Goal: Information Seeking & Learning: Learn about a topic

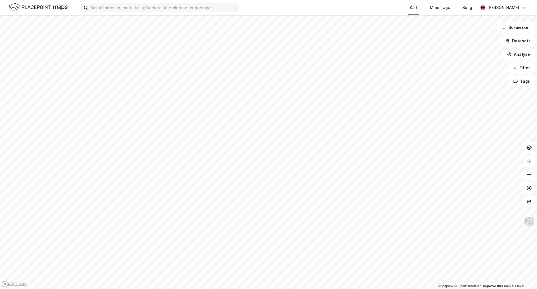
click at [85, 11] on div "Kart Mine Tags Bolig [PERSON_NAME] © Mapbox © OpenStreetMap Improve this map © …" at bounding box center [268, 144] width 537 height 289
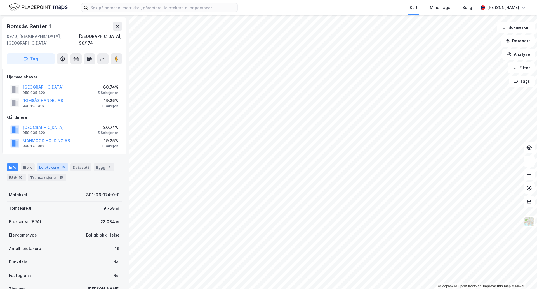
click at [51, 163] on div "Leietakere 16" at bounding box center [52, 167] width 31 height 8
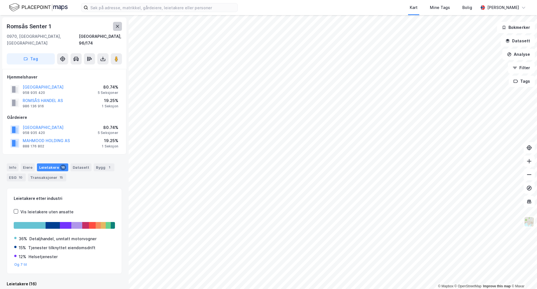
click at [115, 24] on button at bounding box center [117, 26] width 9 height 9
click at [0, 0] on button "MAHMOOD HOLDING AS" at bounding box center [0, 0] width 0 height 0
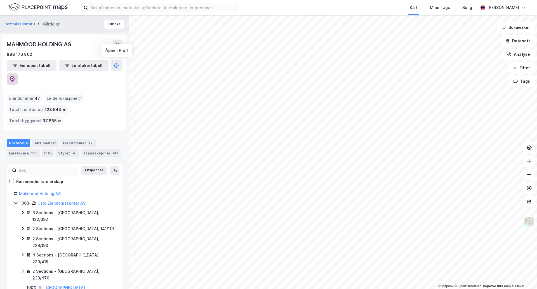
click at [15, 76] on icon at bounding box center [13, 79] width 6 height 6
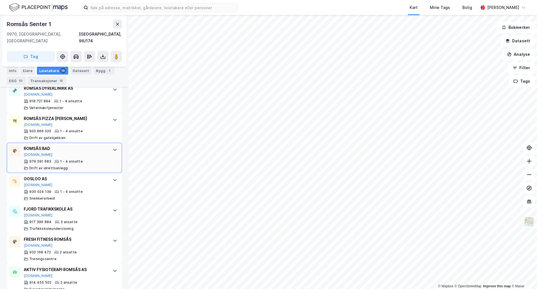
scroll to position [491, 0]
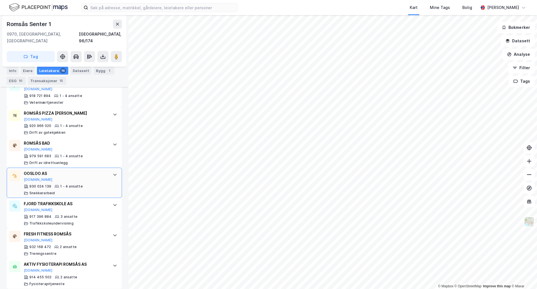
click at [80, 170] on div "OOSLOO AS" at bounding box center [65, 173] width 83 height 7
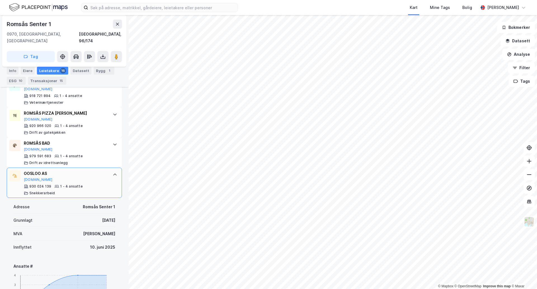
click at [72, 172] on div "OOSLOO AS [DOMAIN_NAME]" at bounding box center [65, 176] width 83 height 12
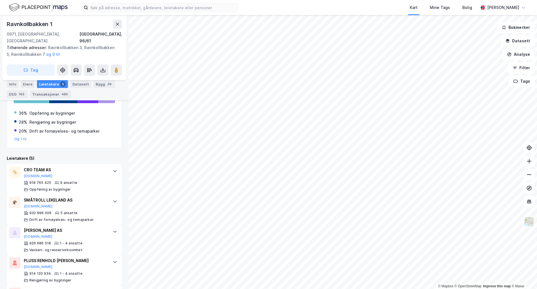
scroll to position [138, 0]
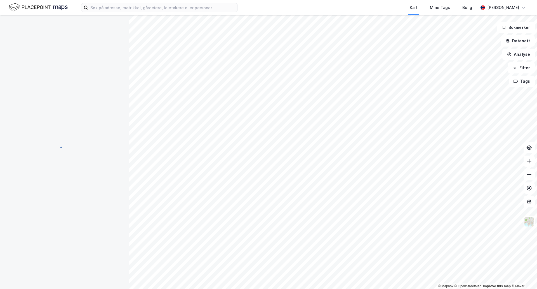
scroll to position [1, 0]
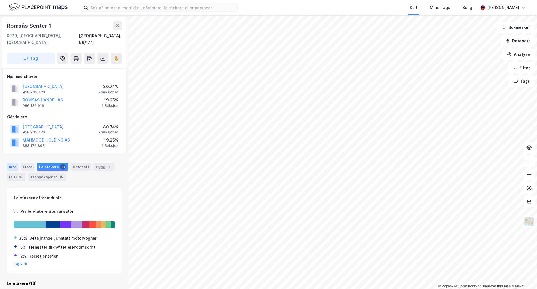
click at [15, 163] on div "Info" at bounding box center [13, 167] width 12 height 8
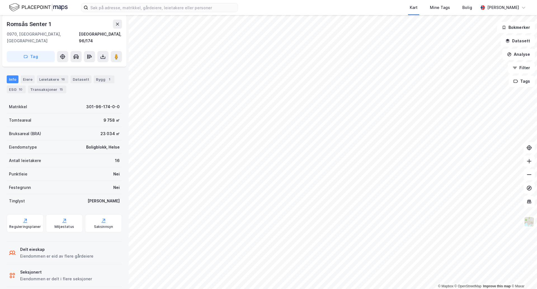
scroll to position [88, 0]
click at [24, 75] on div "Eiere" at bounding box center [28, 79] width 14 height 8
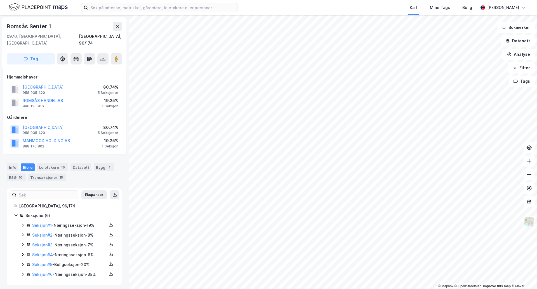
click at [23, 223] on icon at bounding box center [22, 225] width 4 height 4
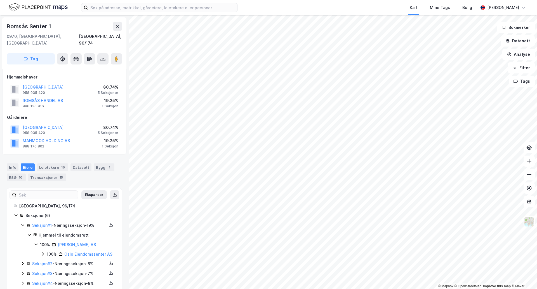
click at [21, 222] on div "Seksjon # 1 - Næringsseksjon - 19%" at bounding box center [67, 225] width 95 height 7
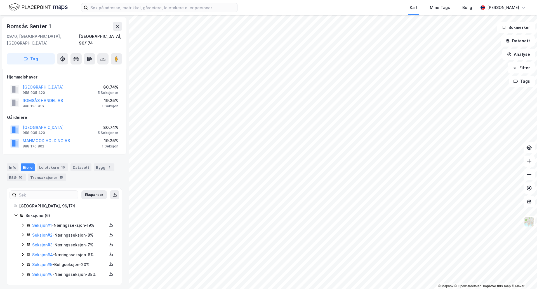
click at [21, 232] on icon at bounding box center [22, 234] width 4 height 4
click at [20, 242] on icon at bounding box center [22, 244] width 4 height 4
click at [21, 252] on icon at bounding box center [22, 254] width 4 height 4
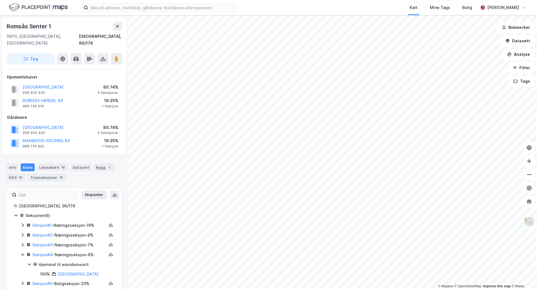
click at [21, 253] on icon at bounding box center [22, 254] width 3 height 2
click at [19, 270] on div "Seksjoner ( 6 ) Seksjon # 1 - Næringsseksjon - 19% Seksjon # 2 - Næringsseksjon…" at bounding box center [64, 245] width 101 height 66
click at [20, 268] on div "Seksjoner ( 6 ) Seksjon # 1 - Næringsseksjon - 19% Seksjon # 2 - Næringsseksjon…" at bounding box center [64, 245] width 101 height 66
click at [24, 272] on icon at bounding box center [23, 273] width 2 height 3
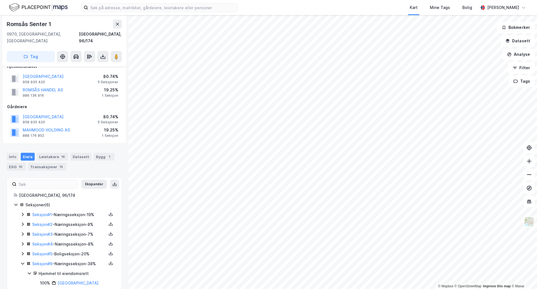
scroll to position [15, 0]
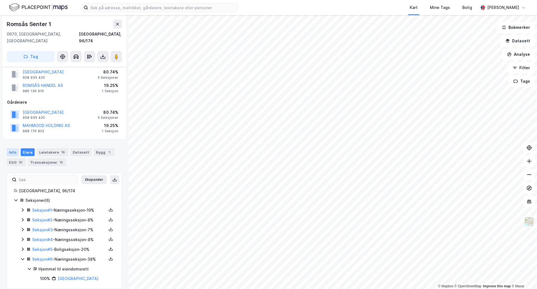
click at [12, 148] on div "Info" at bounding box center [13, 152] width 12 height 8
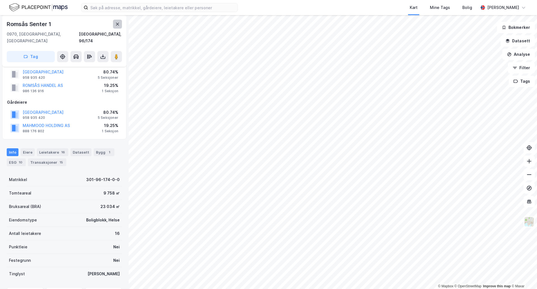
click at [117, 25] on icon at bounding box center [117, 24] width 3 height 3
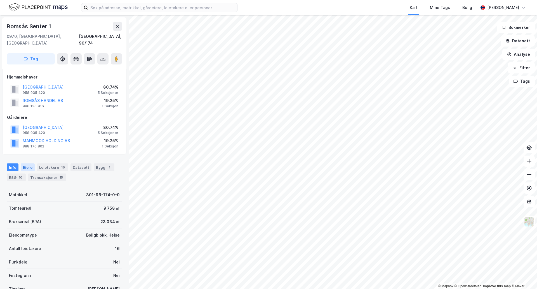
click at [29, 163] on div "Eiere" at bounding box center [28, 167] width 14 height 8
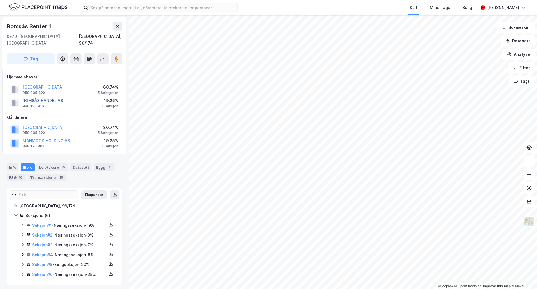
click at [0, 0] on button "ROMSÅS HANDEL AS" at bounding box center [0, 0] width 0 height 0
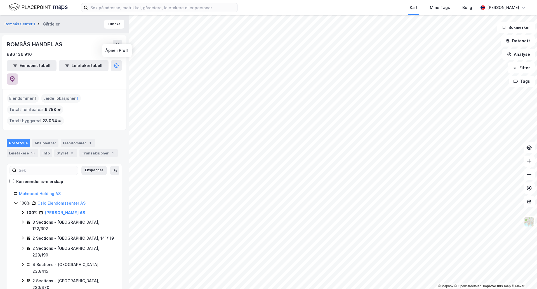
click at [15, 76] on icon at bounding box center [12, 79] width 5 height 6
click at [121, 45] on button at bounding box center [117, 44] width 9 height 9
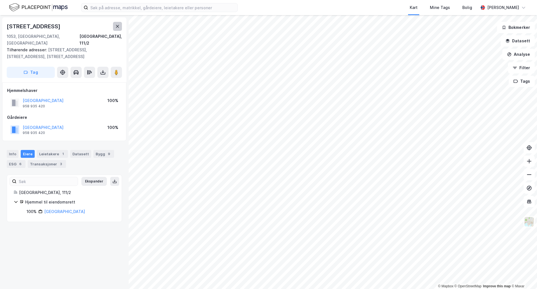
click at [119, 24] on button at bounding box center [117, 26] width 9 height 9
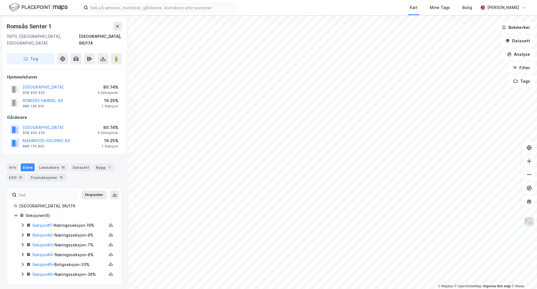
click at [88, 83] on div "OSLO KOMMUNE 958 935 420 80.74% 5 Seksjoner" at bounding box center [64, 89] width 115 height 13
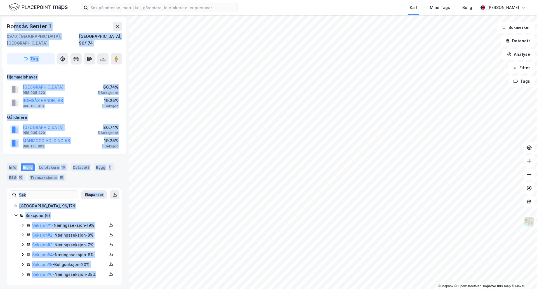
drag, startPoint x: 13, startPoint y: 21, endPoint x: 113, endPoint y: 271, distance: 269.7
click at [113, 271] on div "Romsås Senter 1 0970, [GEOGRAPHIC_DATA], 96/174 Tag Hjemmelshaver [GEOGRAPHIC_D…" at bounding box center [64, 151] width 129 height 273
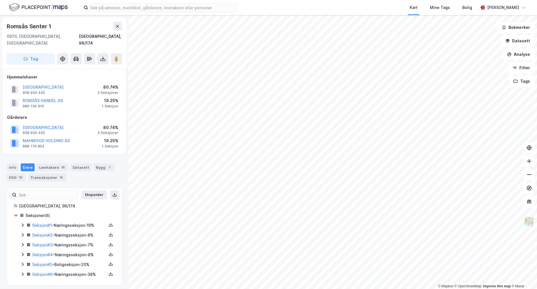
click at [117, 281] on div "Romsås Senter 1 0970, [GEOGRAPHIC_DATA], 96/174 Tag Hjemmelshaver [GEOGRAPHIC_D…" at bounding box center [64, 151] width 129 height 273
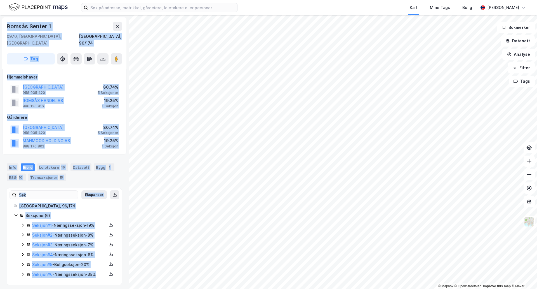
drag, startPoint x: 117, startPoint y: 281, endPoint x: 0, endPoint y: 17, distance: 289.1
click at [0, 17] on div "Romsås Senter 1 0970, [GEOGRAPHIC_DATA], 96/174 Tag Hjemmelshaver [GEOGRAPHIC_D…" at bounding box center [64, 151] width 129 height 273
click at [39, 27] on div "Romsås Senter 1" at bounding box center [30, 26] width 46 height 9
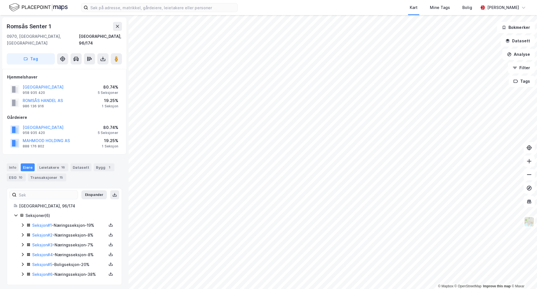
click at [117, 0] on html "Kart Mine Tags Bolig [PERSON_NAME] © Mapbox © OpenStreetMap Improve this map © …" at bounding box center [268, 144] width 537 height 289
click at [351, 0] on html "Kart Mine Tags Bolig [PERSON_NAME] © Mapbox © OpenStreetMap Improve this map © …" at bounding box center [268, 144] width 537 height 289
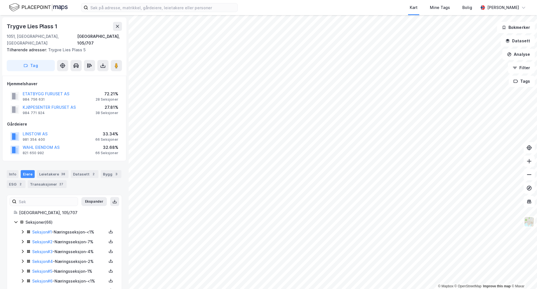
scroll to position [0, 0]
click at [54, 170] on div "Leietakere 38" at bounding box center [53, 174] width 32 height 8
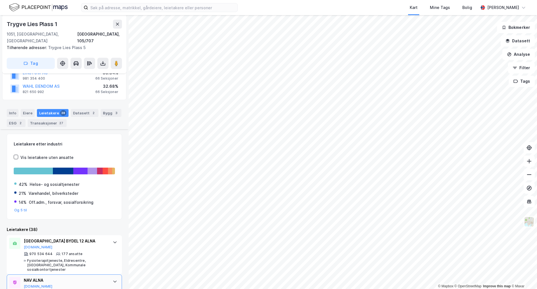
scroll to position [203, 0]
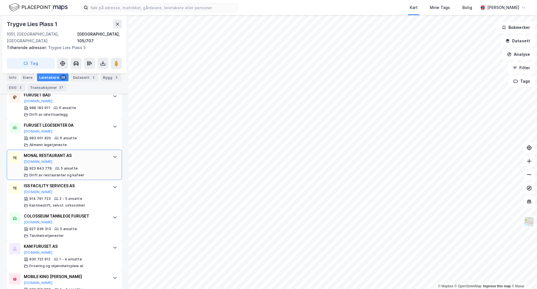
click at [88, 159] on div "MONAL RESTAURANT AS [DOMAIN_NAME] 923 843 779 5 ansatte Drift av restauranter o…" at bounding box center [65, 164] width 83 height 25
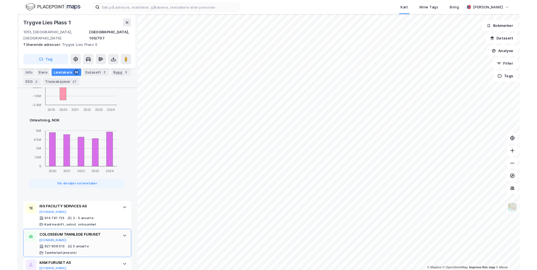
scroll to position [1071, 0]
